Goal: Communication & Community: Ask a question

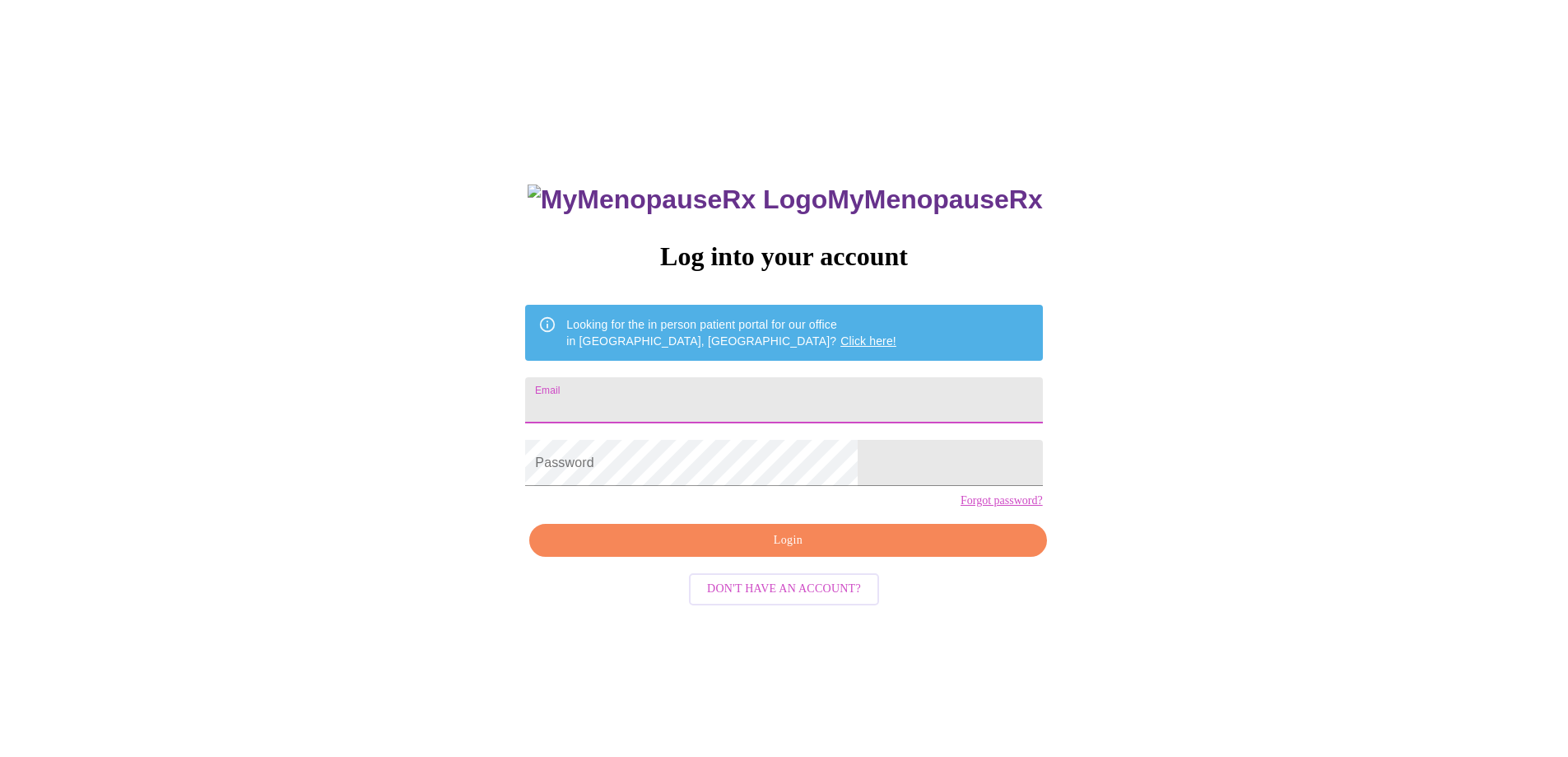
click at [694, 390] on input "Email" at bounding box center [783, 400] width 517 height 46
type input "[EMAIL_ADDRESS][DOMAIN_NAME]"
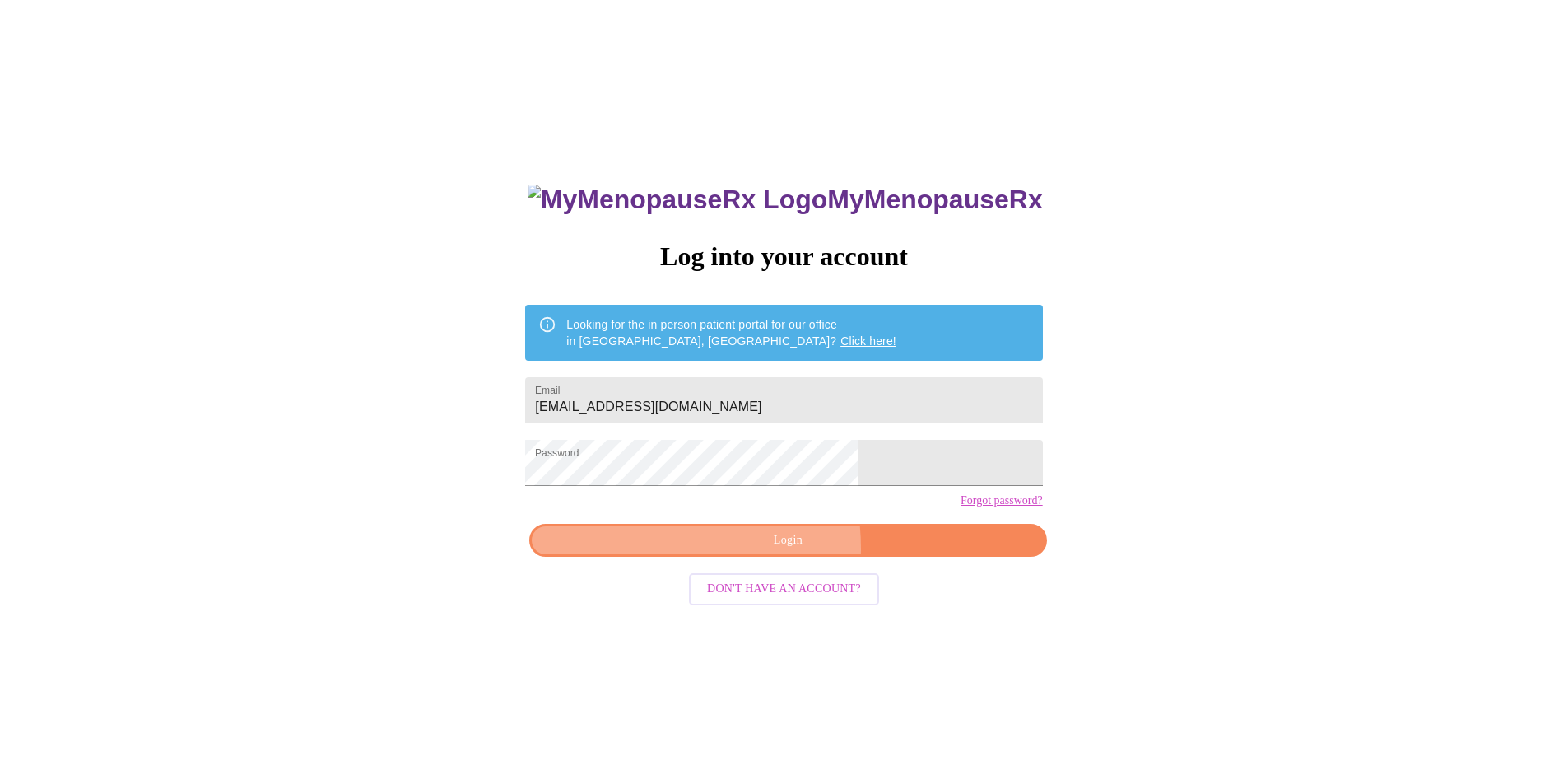
click at [722, 551] on span "Login" at bounding box center [787, 540] width 479 height 21
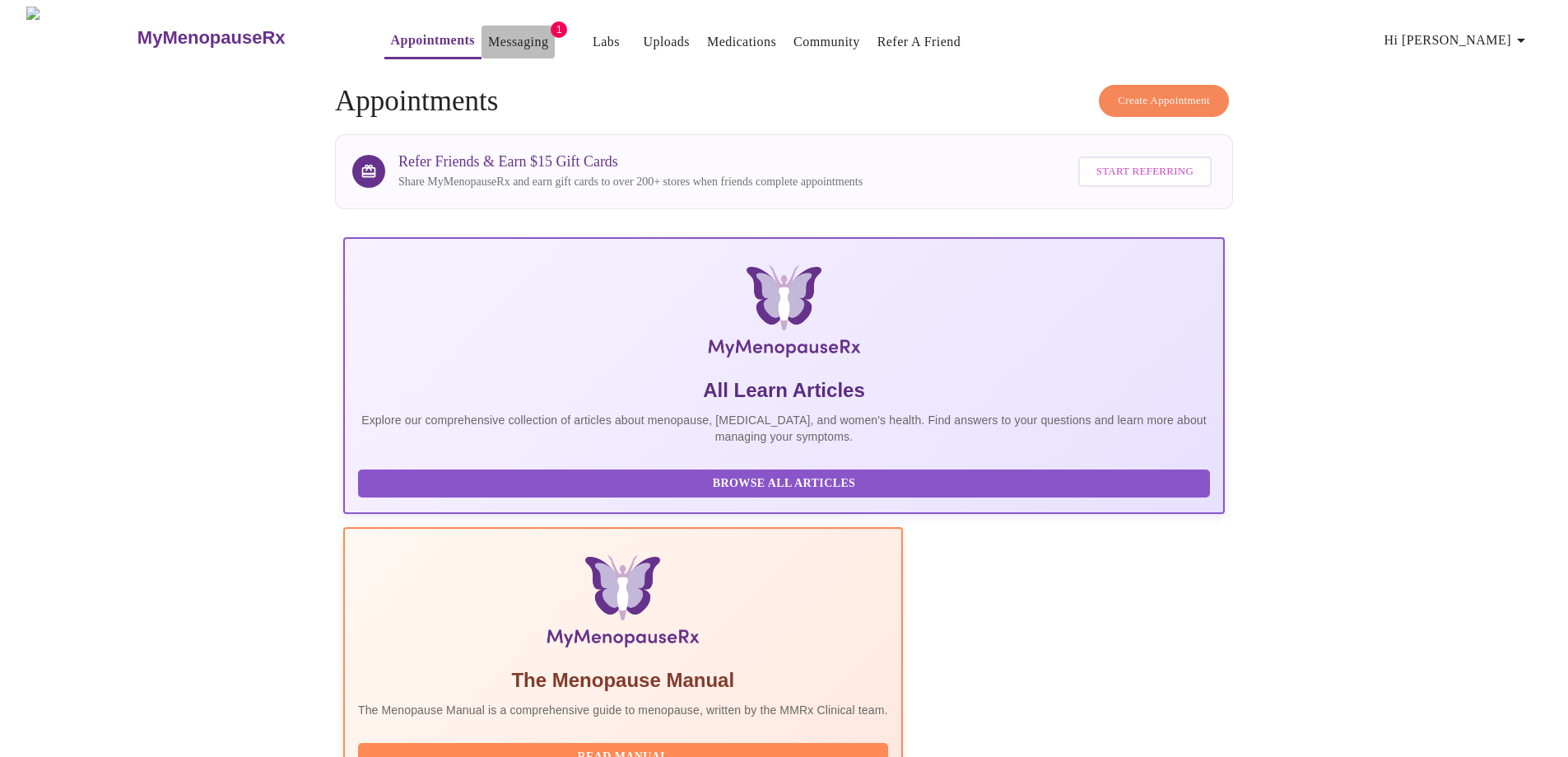
click at [488, 33] on link "Messaging" at bounding box center [518, 42] width 60 height 23
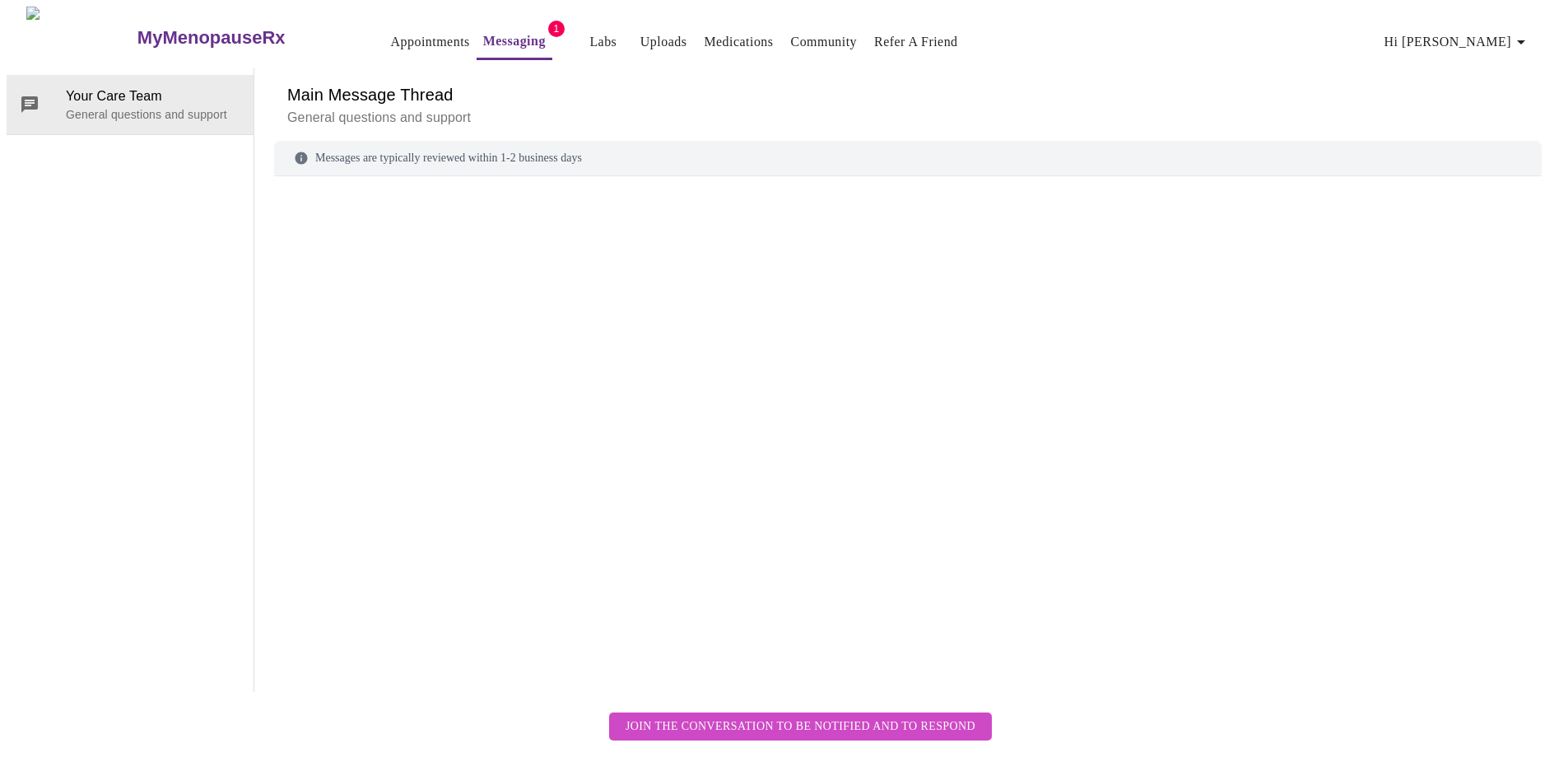
scroll to position [62, 0]
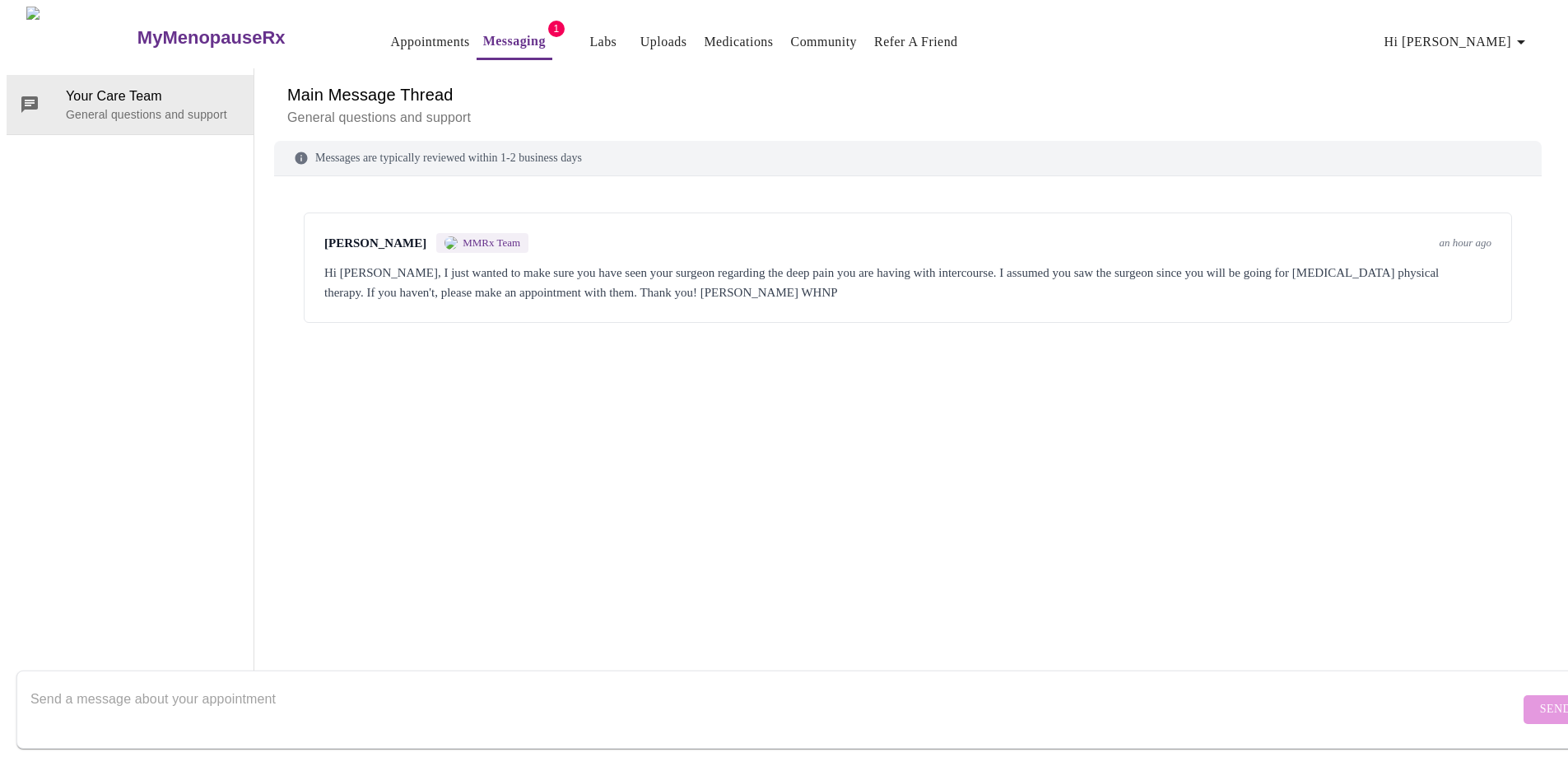
click at [251, 682] on textarea "Send a message about your appointment" at bounding box center [775, 709] width 1488 height 53
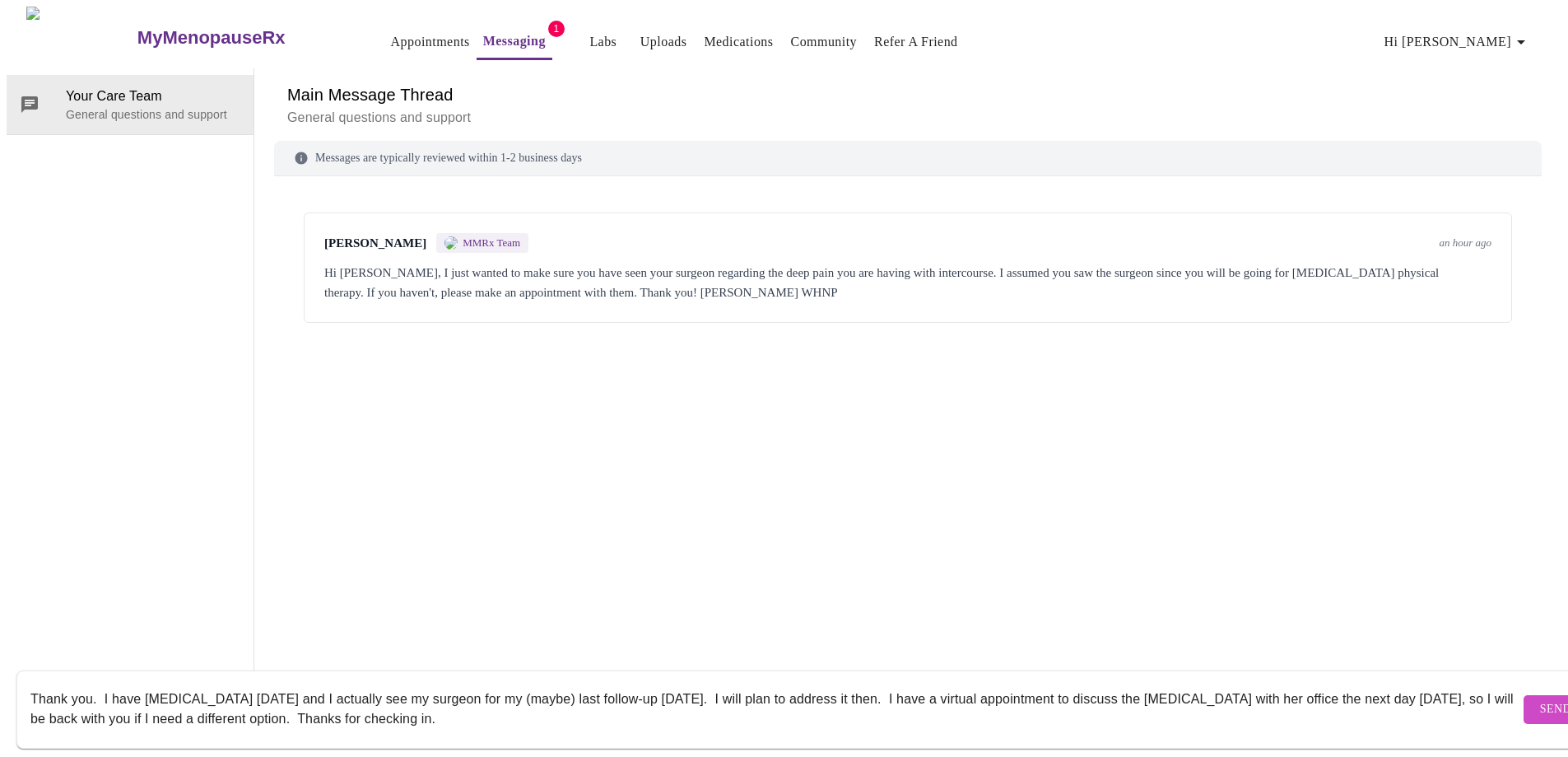
type textarea "Thank you. I have [MEDICAL_DATA] [DATE] and I actually see my surgeon for my (m…"
click at [1540, 699] on span "Send" at bounding box center [1555, 709] width 32 height 21
